Goal: Navigation & Orientation: Find specific page/section

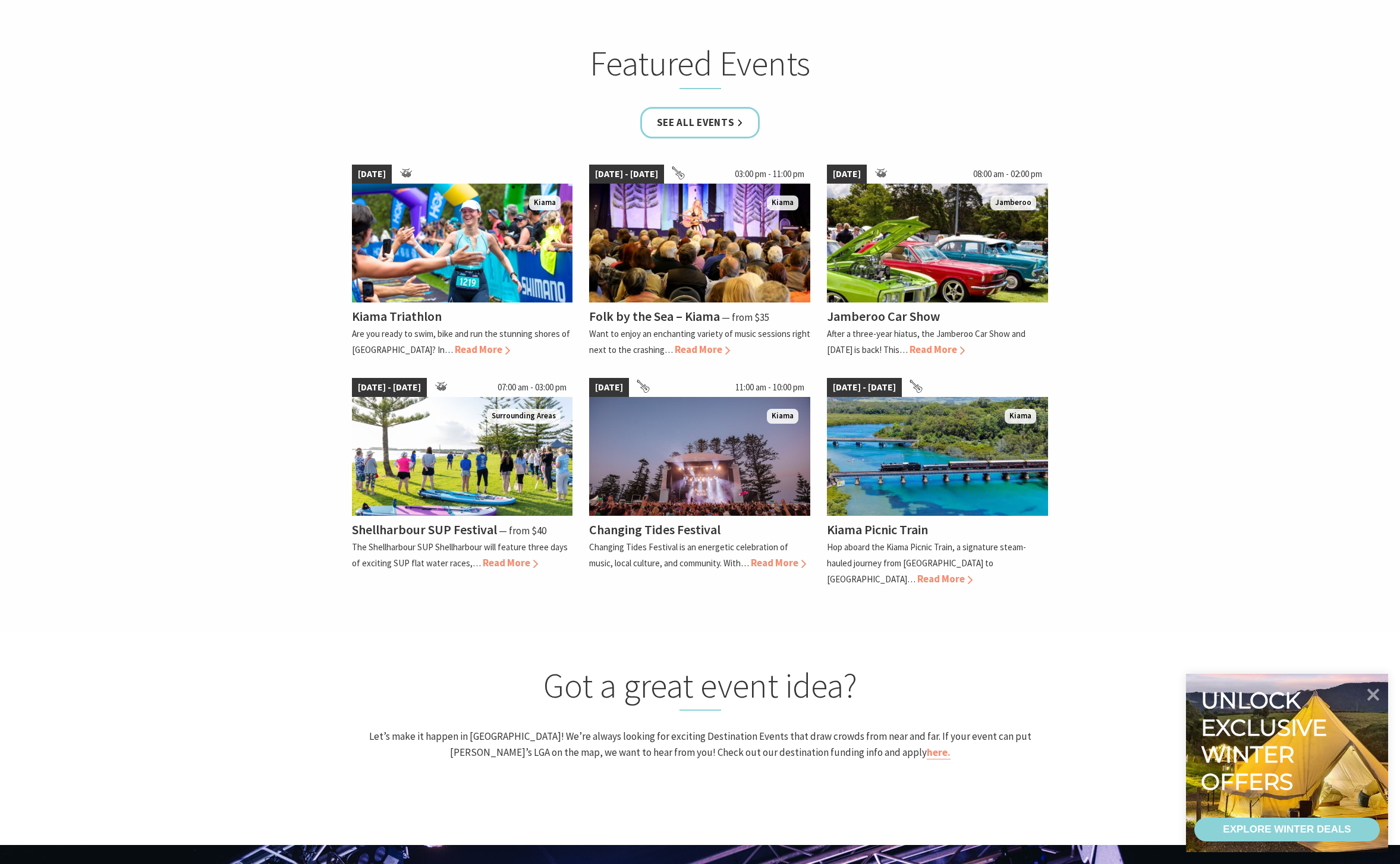
scroll to position [963, 0]
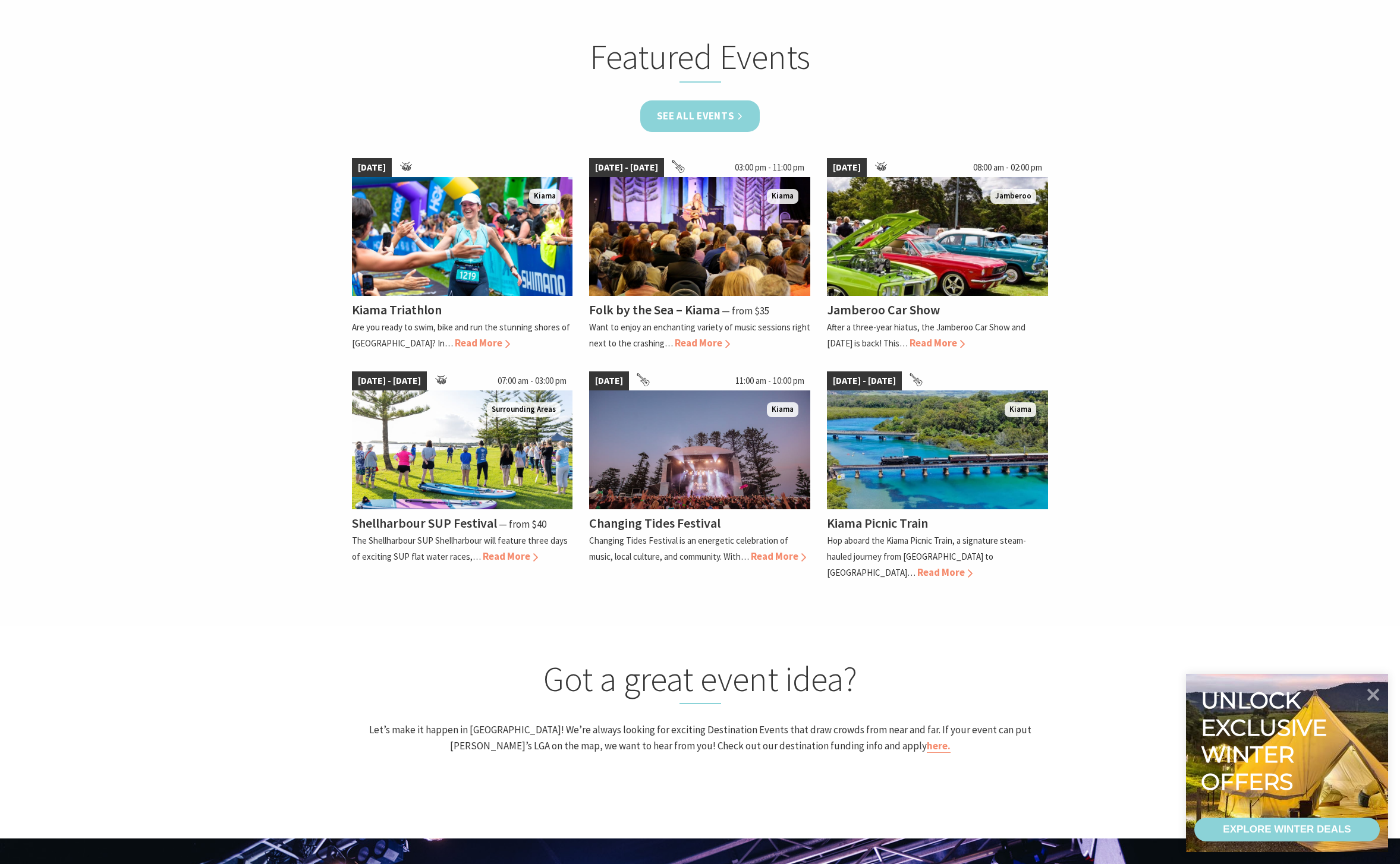
click at [731, 116] on link "See all Events" at bounding box center [701, 116] width 120 height 31
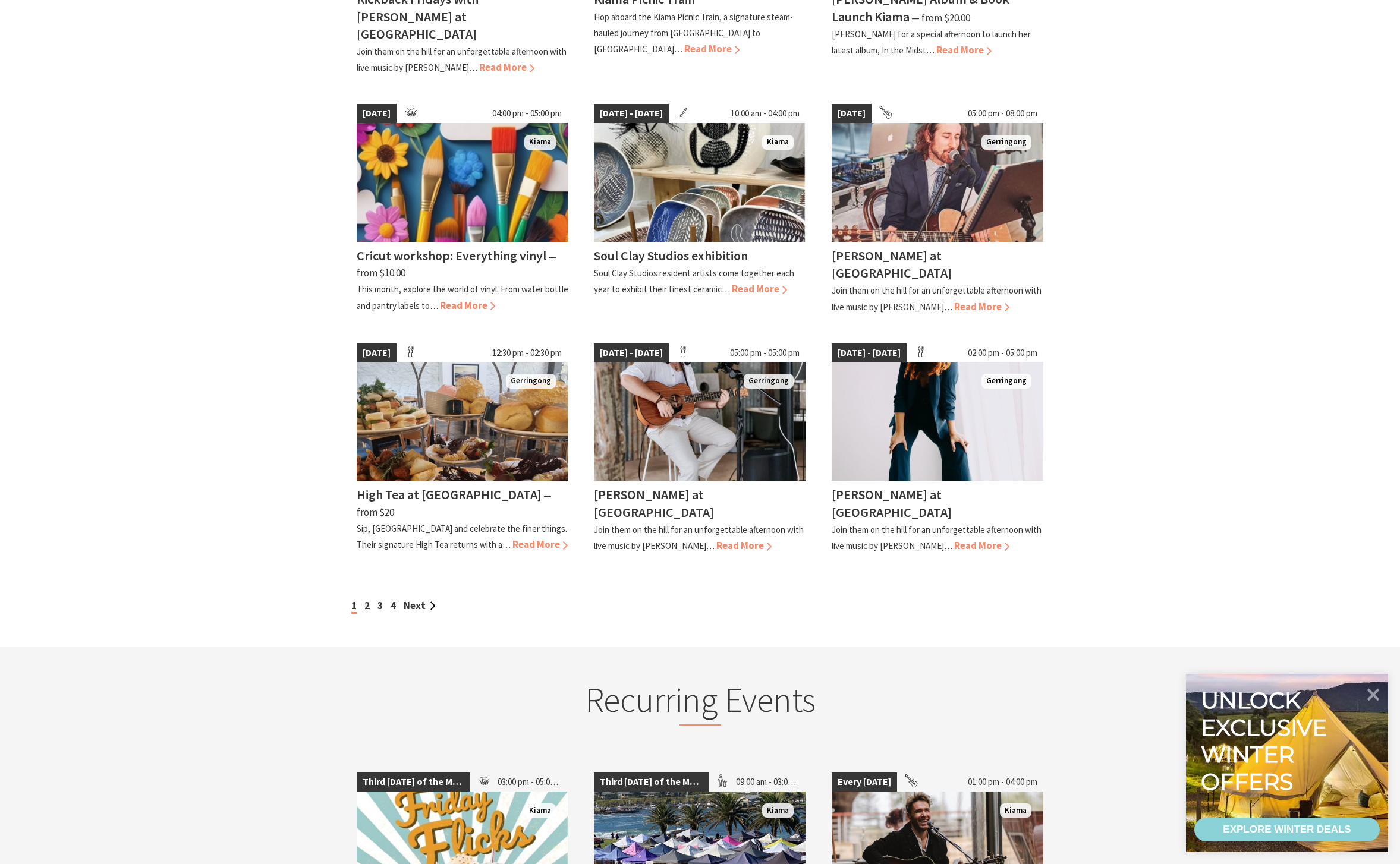
scroll to position [770, 0]
